Goal: Task Accomplishment & Management: Use online tool/utility

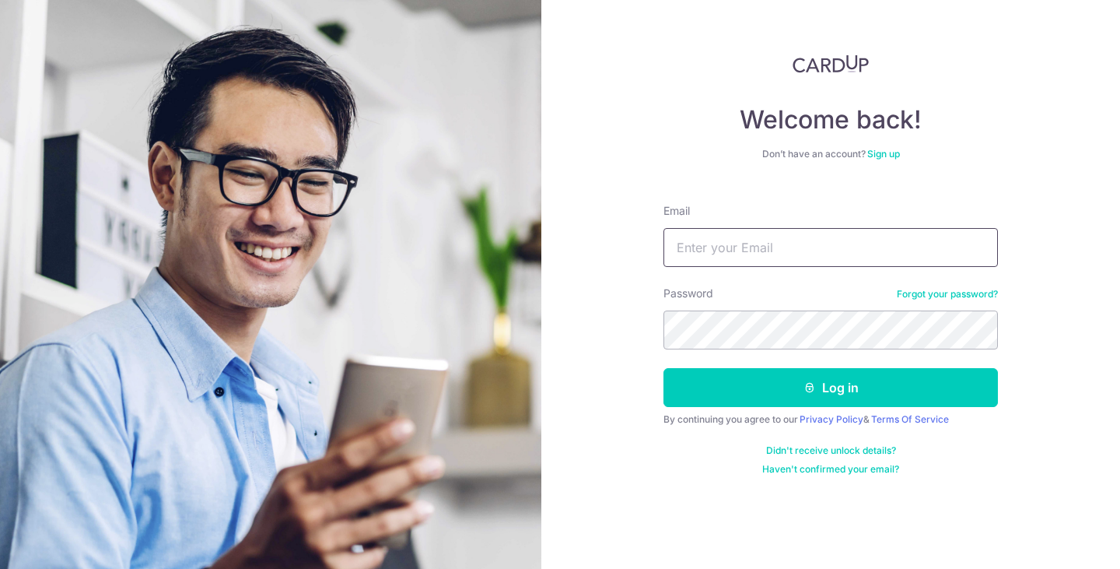
type input "[EMAIL_ADDRESS][DOMAIN_NAME]"
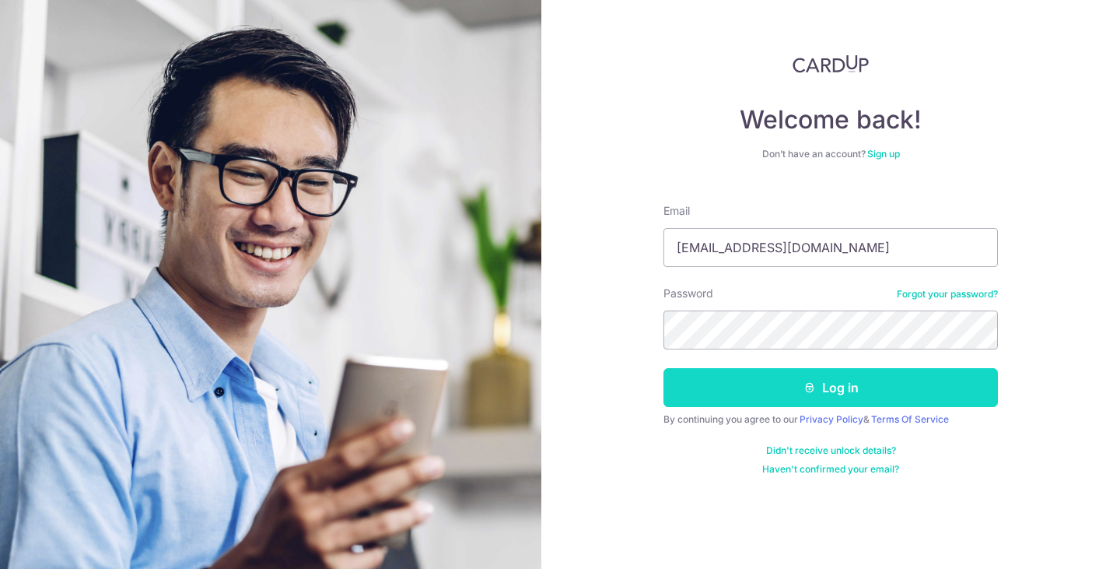
click at [915, 377] on button "Log in" at bounding box center [830, 387] width 334 height 39
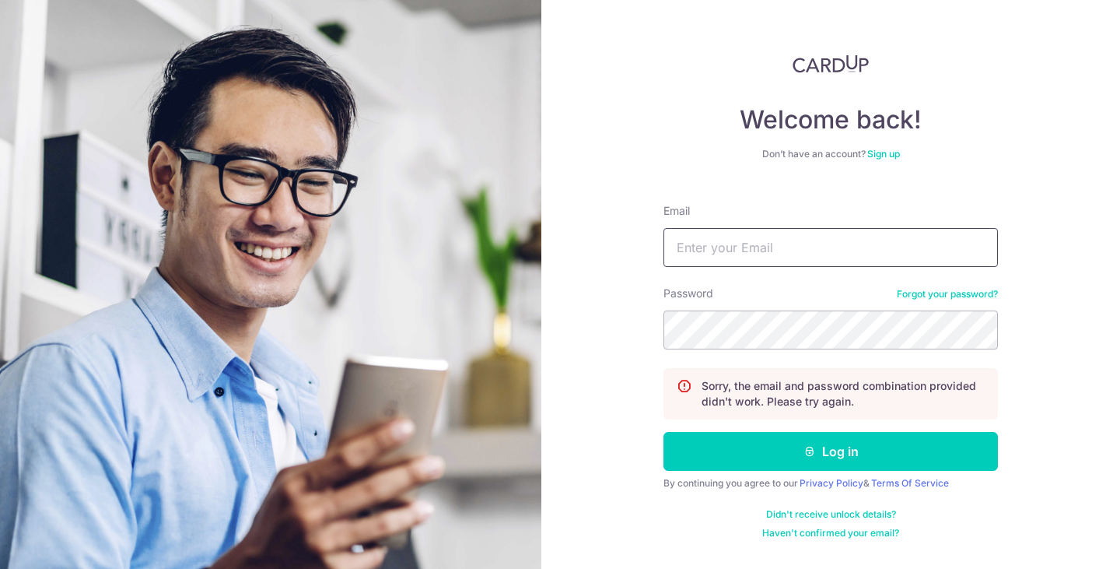
type input "[EMAIL_ADDRESS][DOMAIN_NAME]"
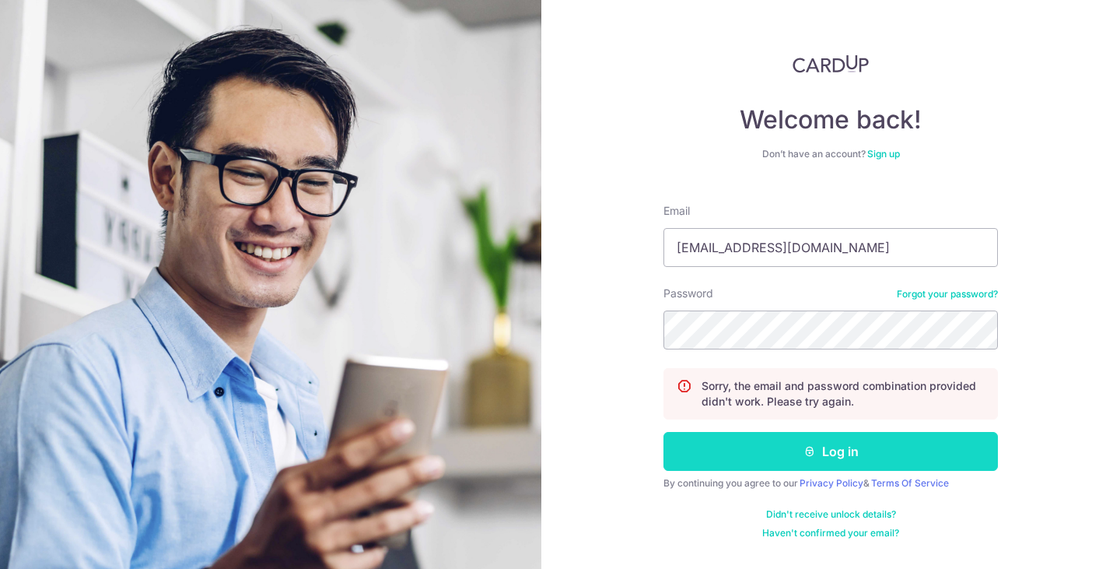
click at [944, 437] on button "Log in" at bounding box center [830, 451] width 334 height 39
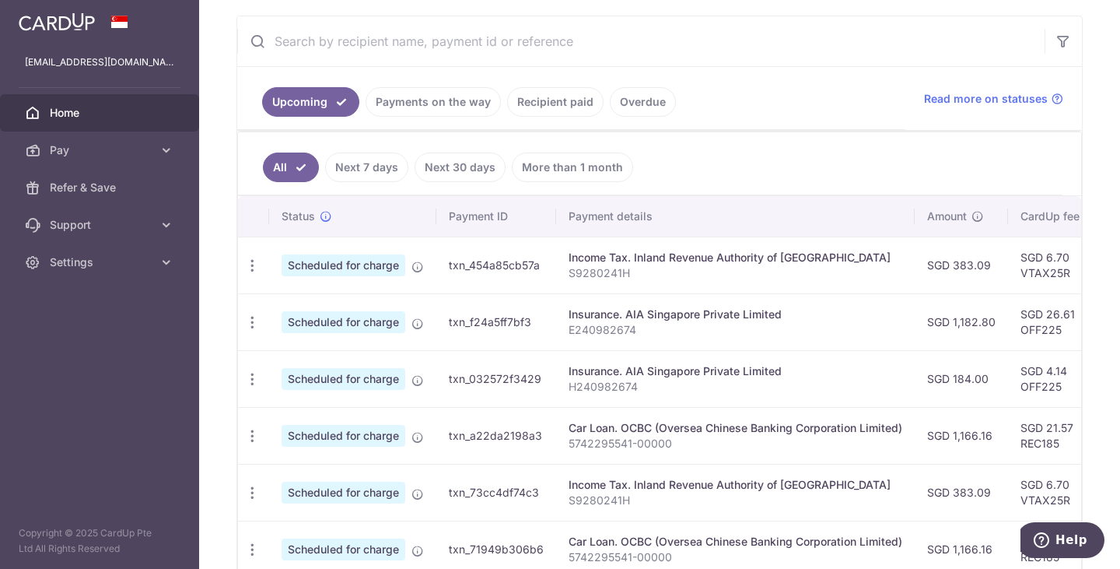
scroll to position [283, 0]
click at [480, 178] on link "Next 30 days" at bounding box center [460, 169] width 91 height 30
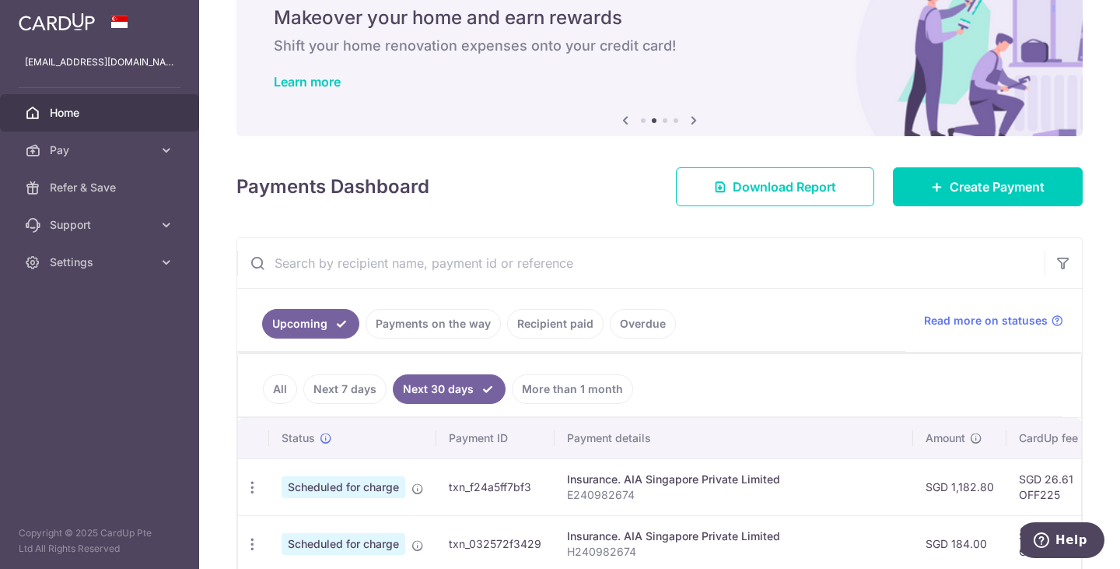
scroll to position [264, 0]
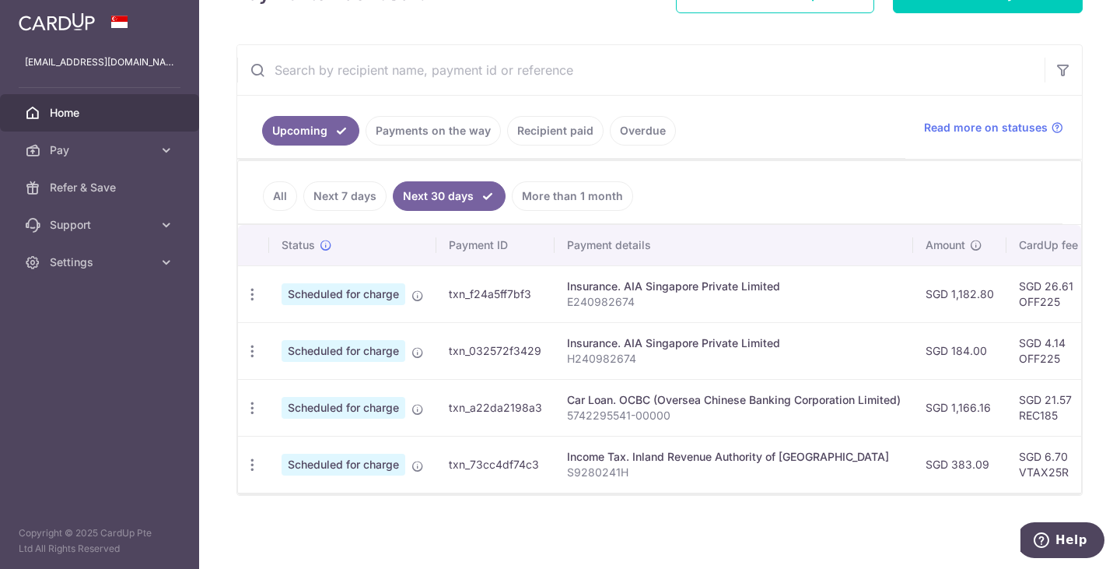
click at [434, 133] on link "Payments on the way" at bounding box center [433, 131] width 135 height 30
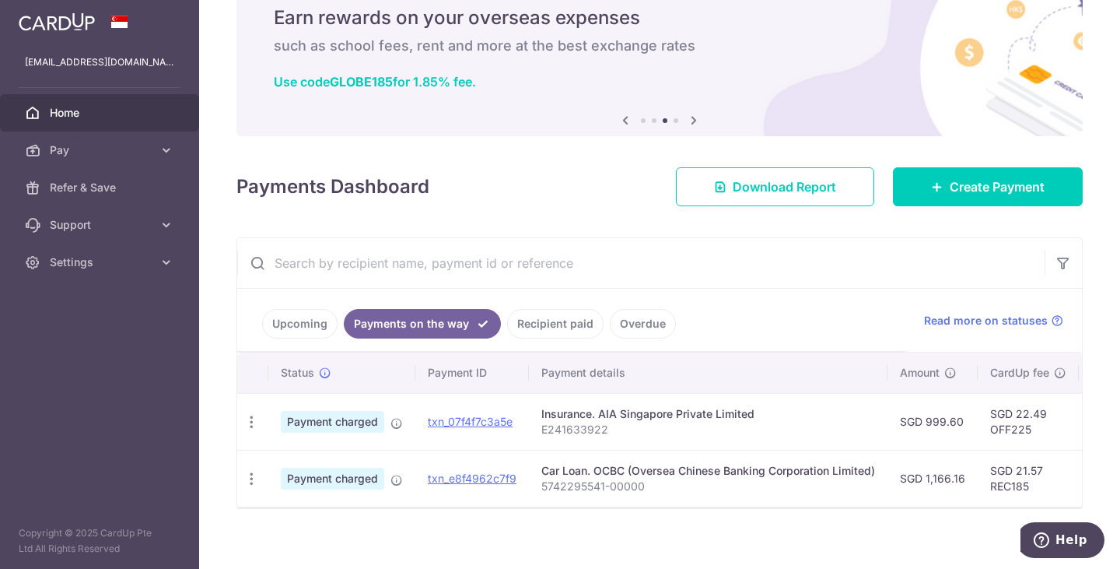
scroll to position [84, 0]
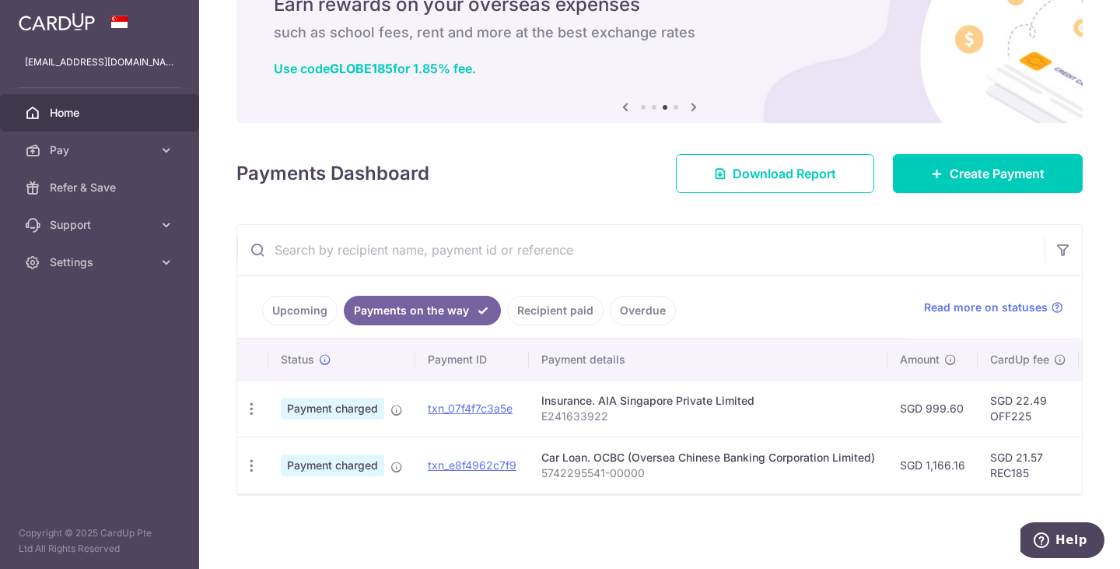
click at [306, 306] on link "Upcoming" at bounding box center [299, 311] width 75 height 30
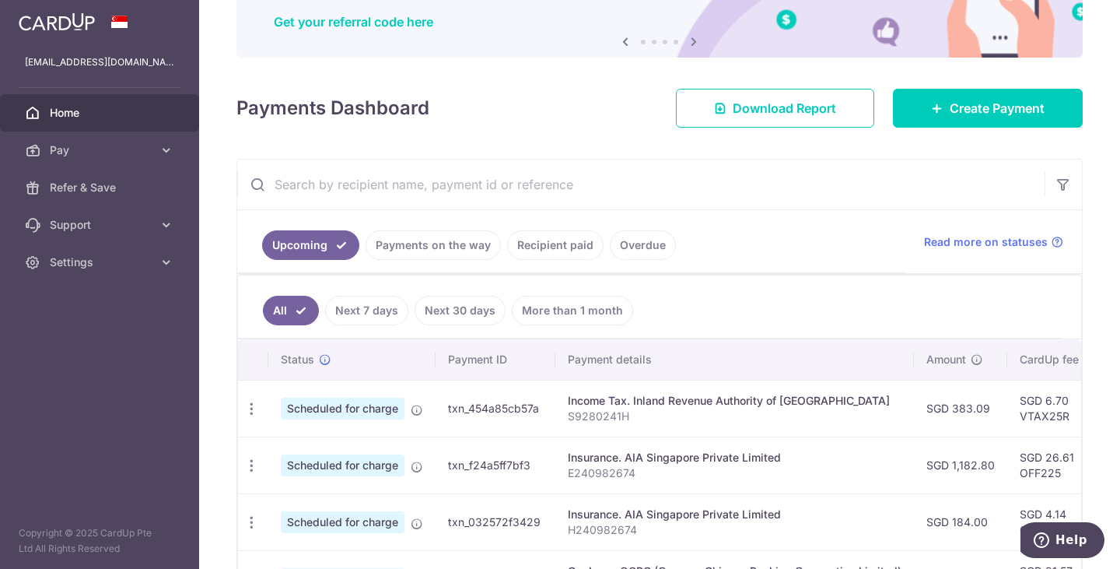
scroll to position [136, 0]
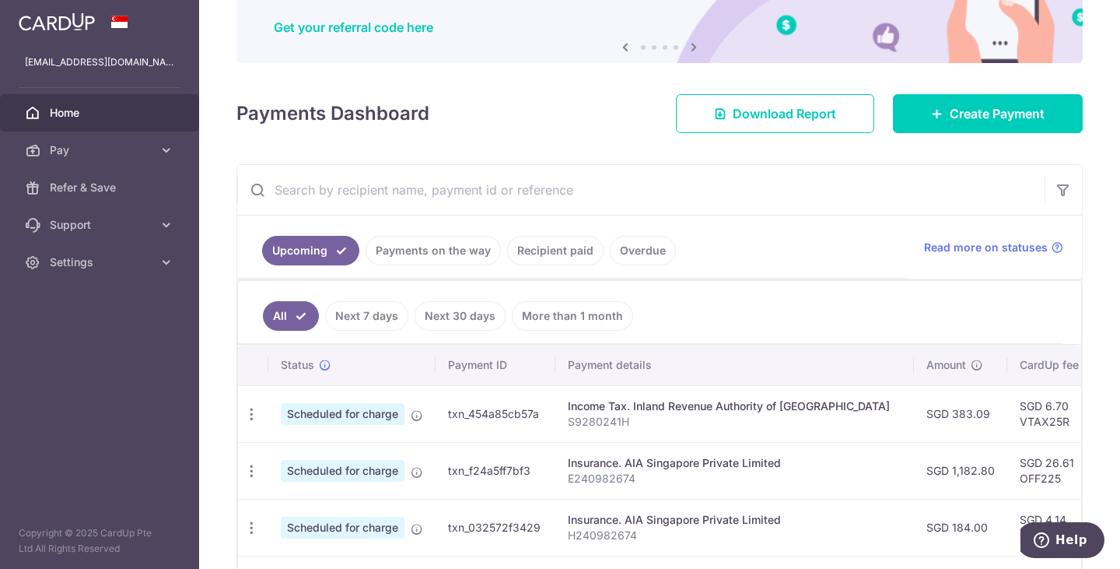
click at [552, 247] on link "Recipient paid" at bounding box center [555, 251] width 96 height 30
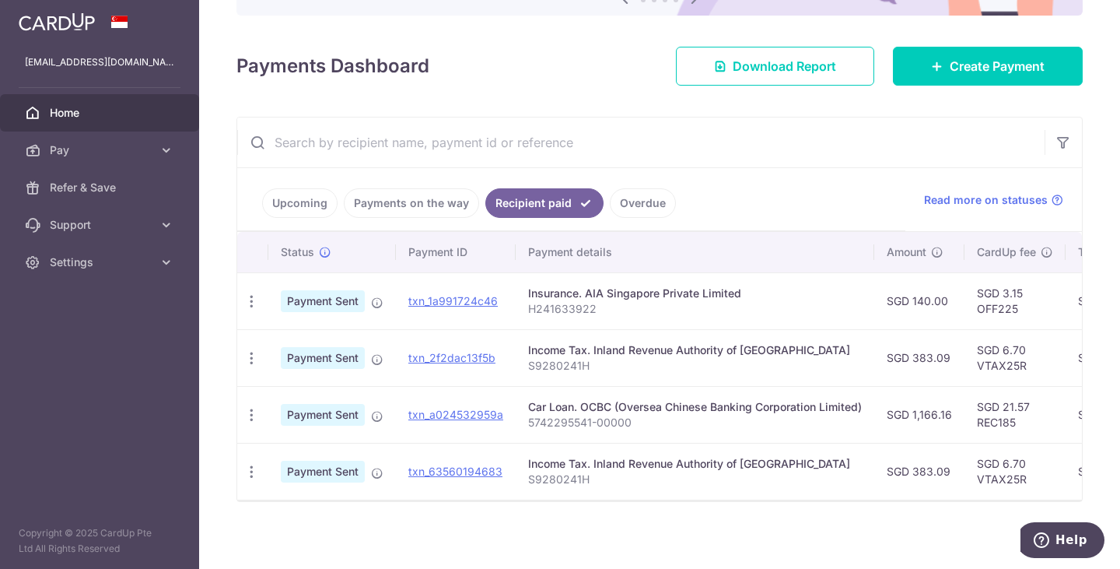
scroll to position [198, 0]
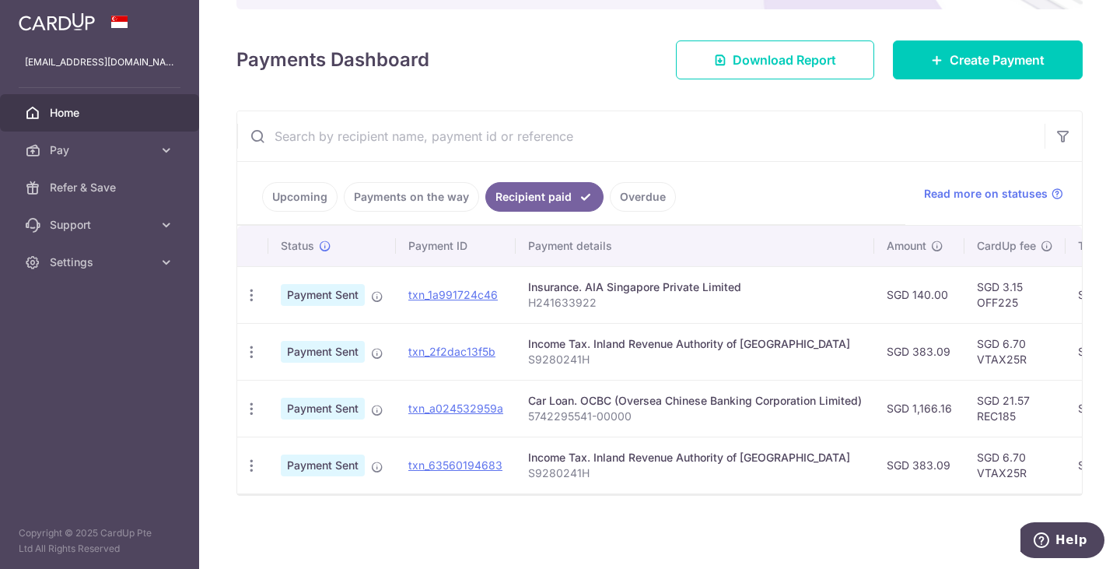
click at [632, 182] on link "Overdue" at bounding box center [643, 197] width 66 height 30
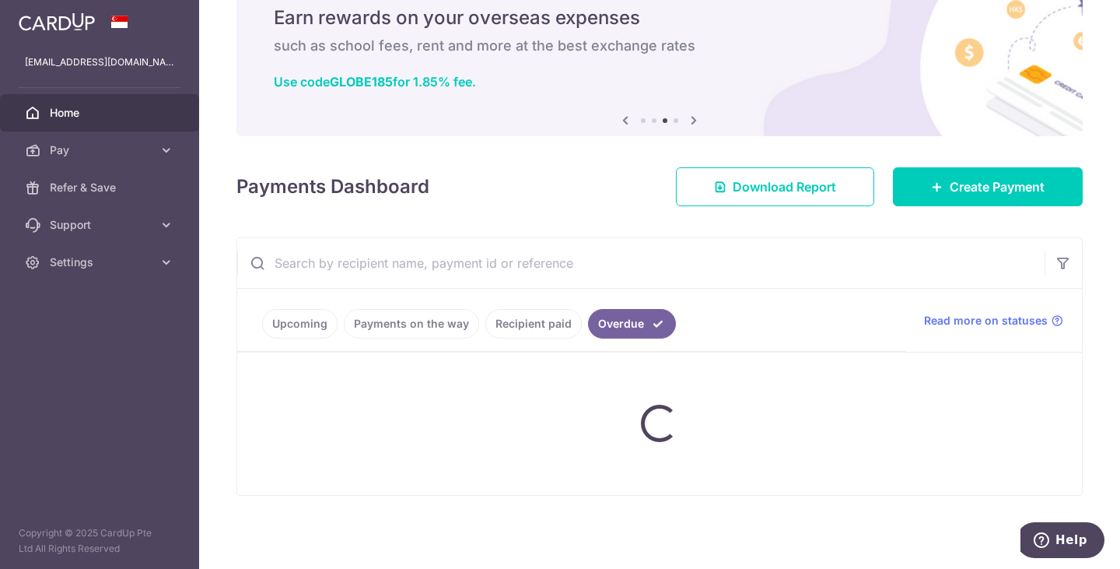
scroll to position [133, 0]
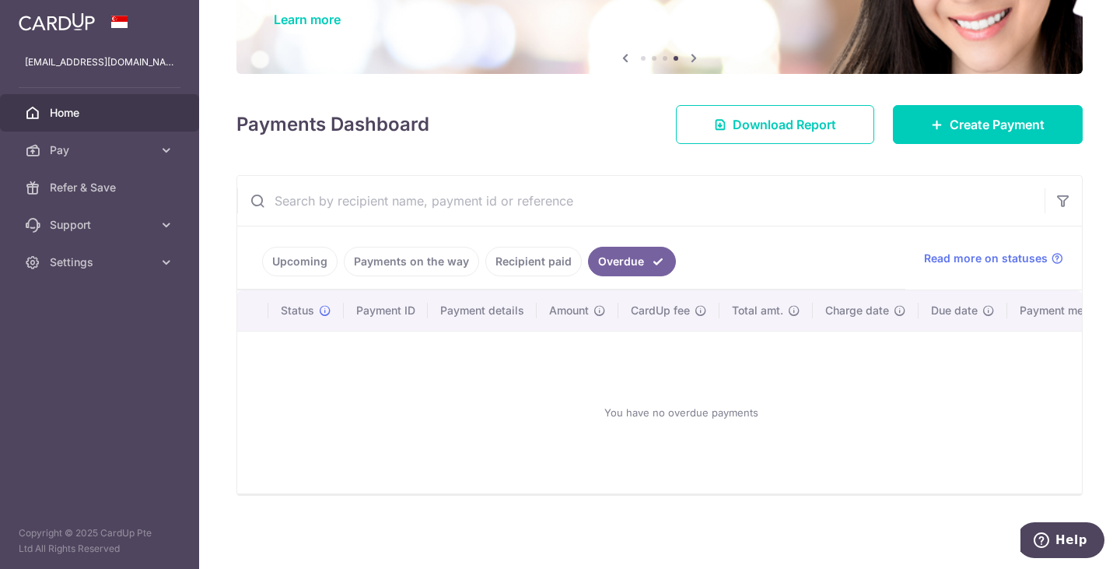
click at [524, 260] on link "Recipient paid" at bounding box center [533, 262] width 96 height 30
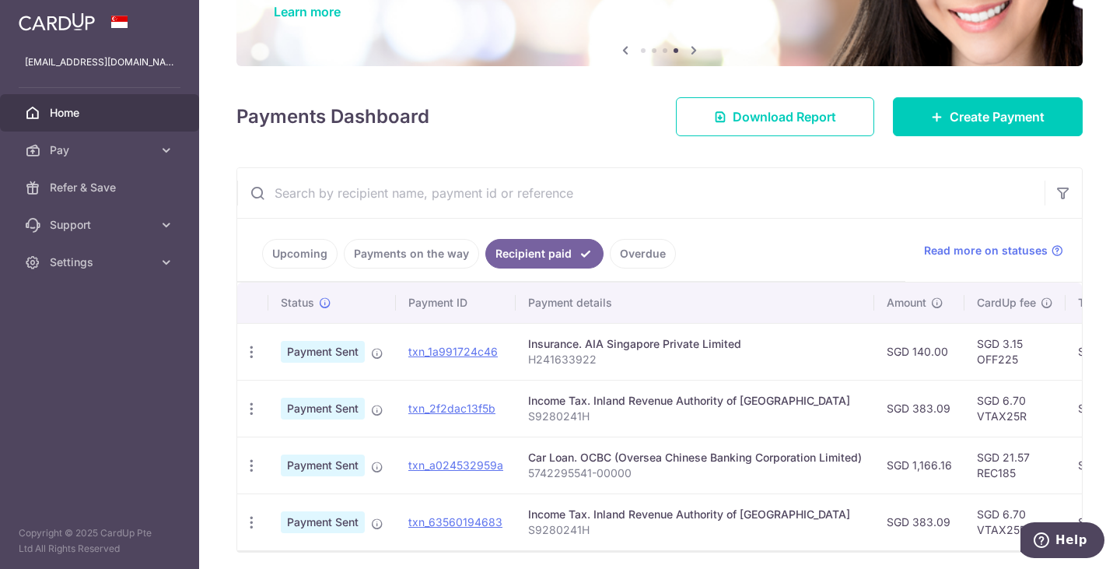
click at [300, 262] on link "Upcoming" at bounding box center [299, 254] width 75 height 30
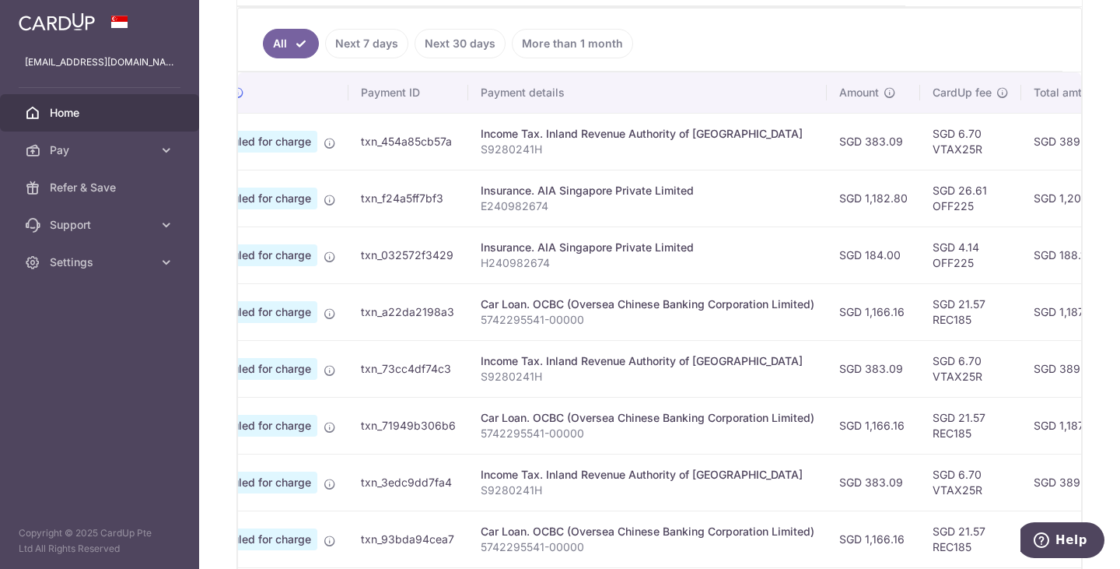
scroll to position [0, 0]
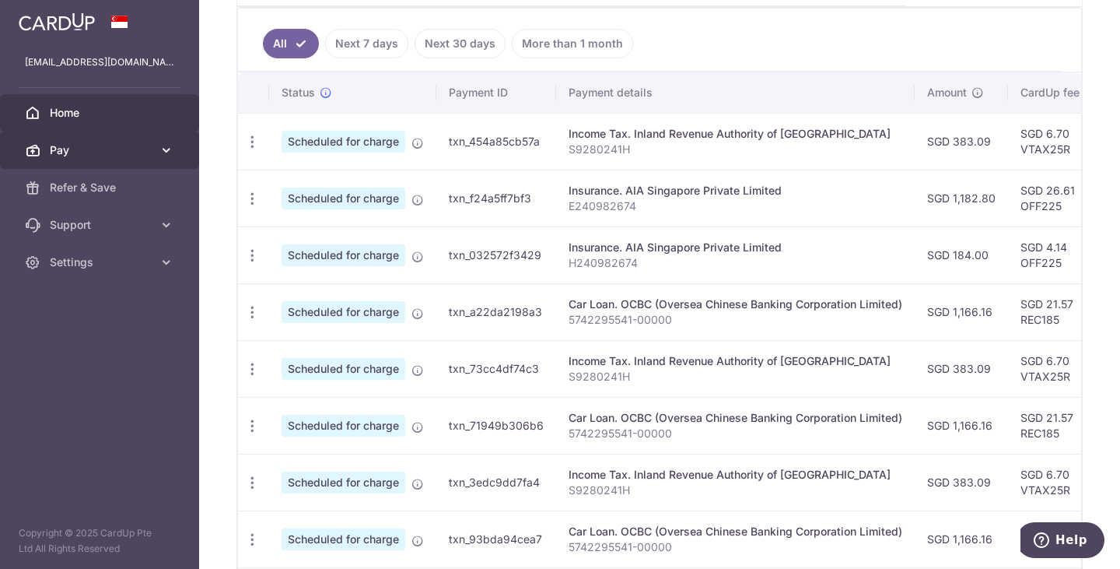
click at [156, 142] on link "Pay" at bounding box center [99, 149] width 199 height 37
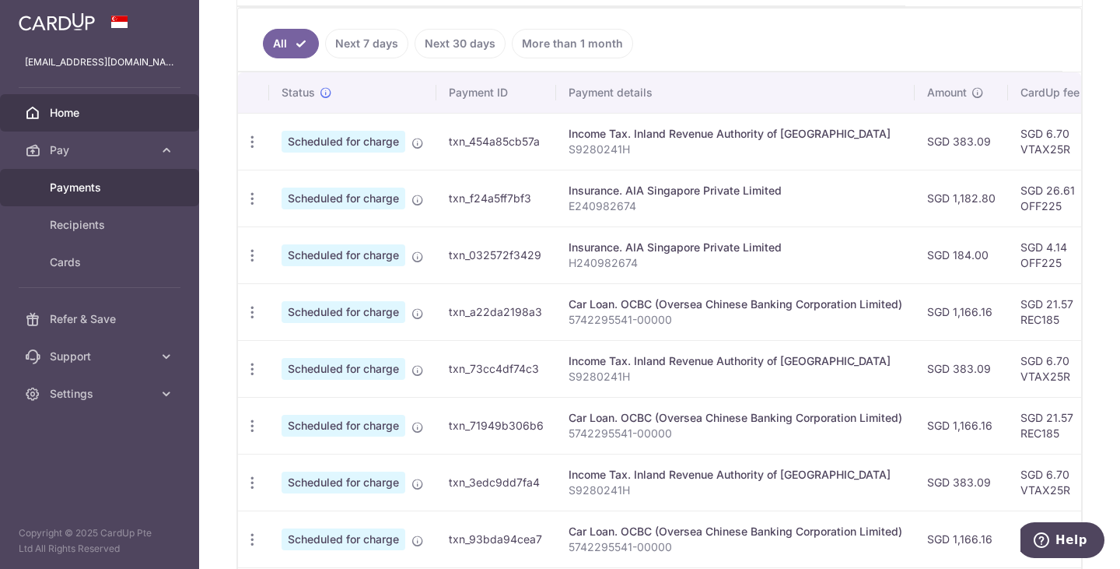
click at [75, 200] on link "Payments" at bounding box center [99, 187] width 199 height 37
